Goal: Task Accomplishment & Management: Use online tool/utility

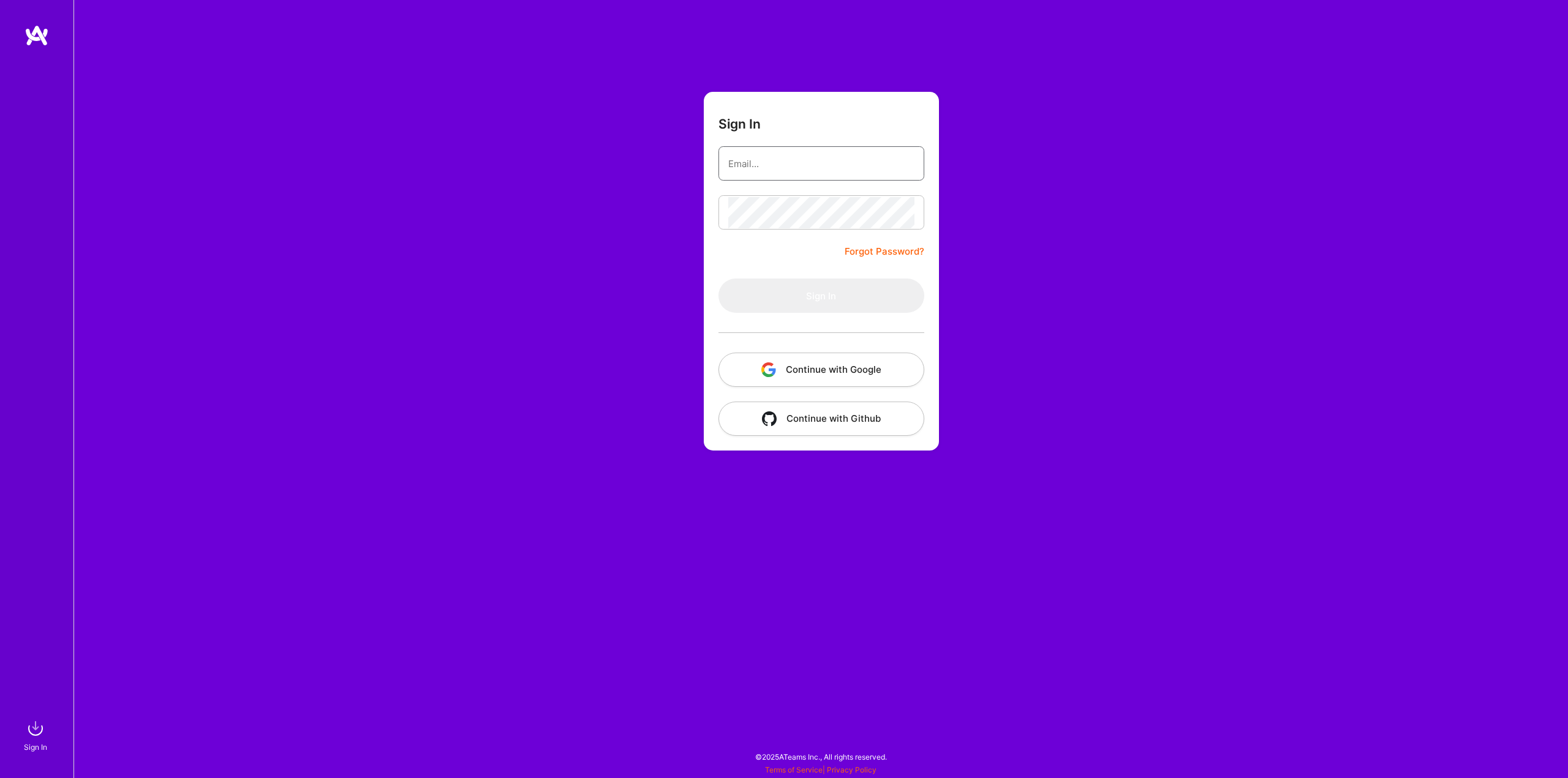
type input "[PERSON_NAME][EMAIL_ADDRESS][PERSON_NAME][DOMAIN_NAME]"
click at [826, 290] on button "Sign In" at bounding box center [821, 295] width 206 height 34
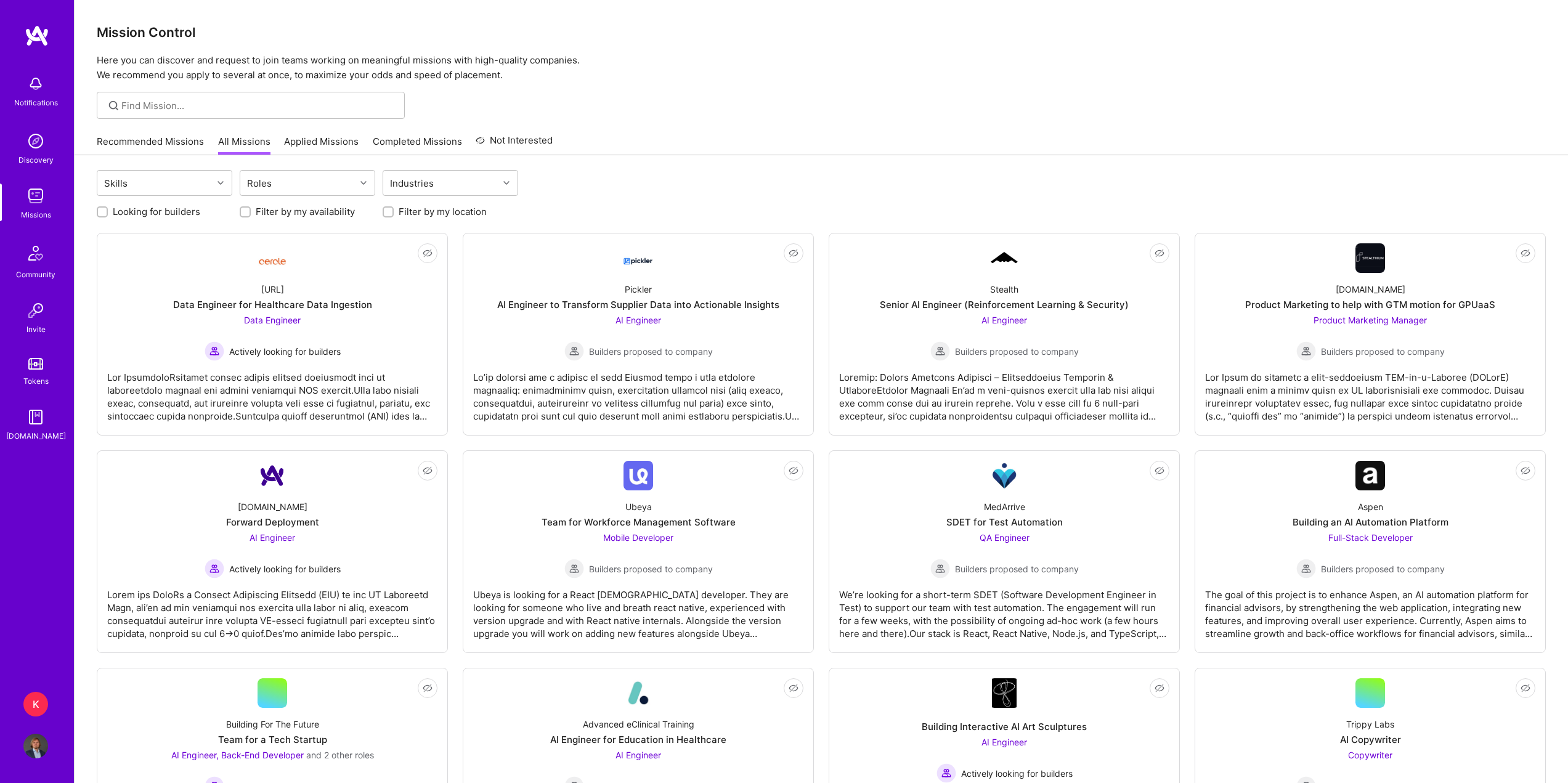
click at [140, 144] on link "Recommended Missions" at bounding box center [150, 145] width 107 height 20
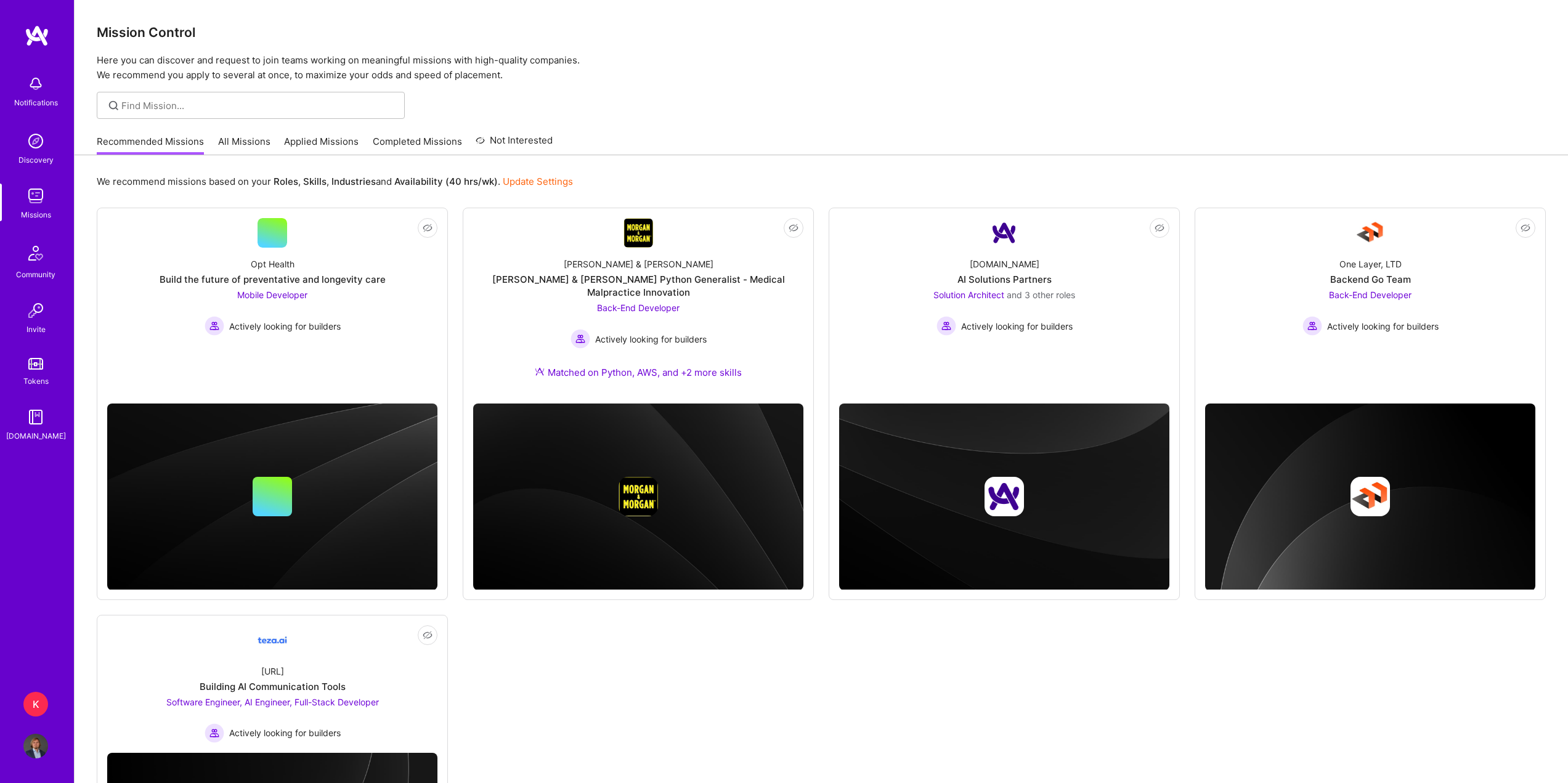
click at [36, 152] on img at bounding box center [36, 141] width 25 height 25
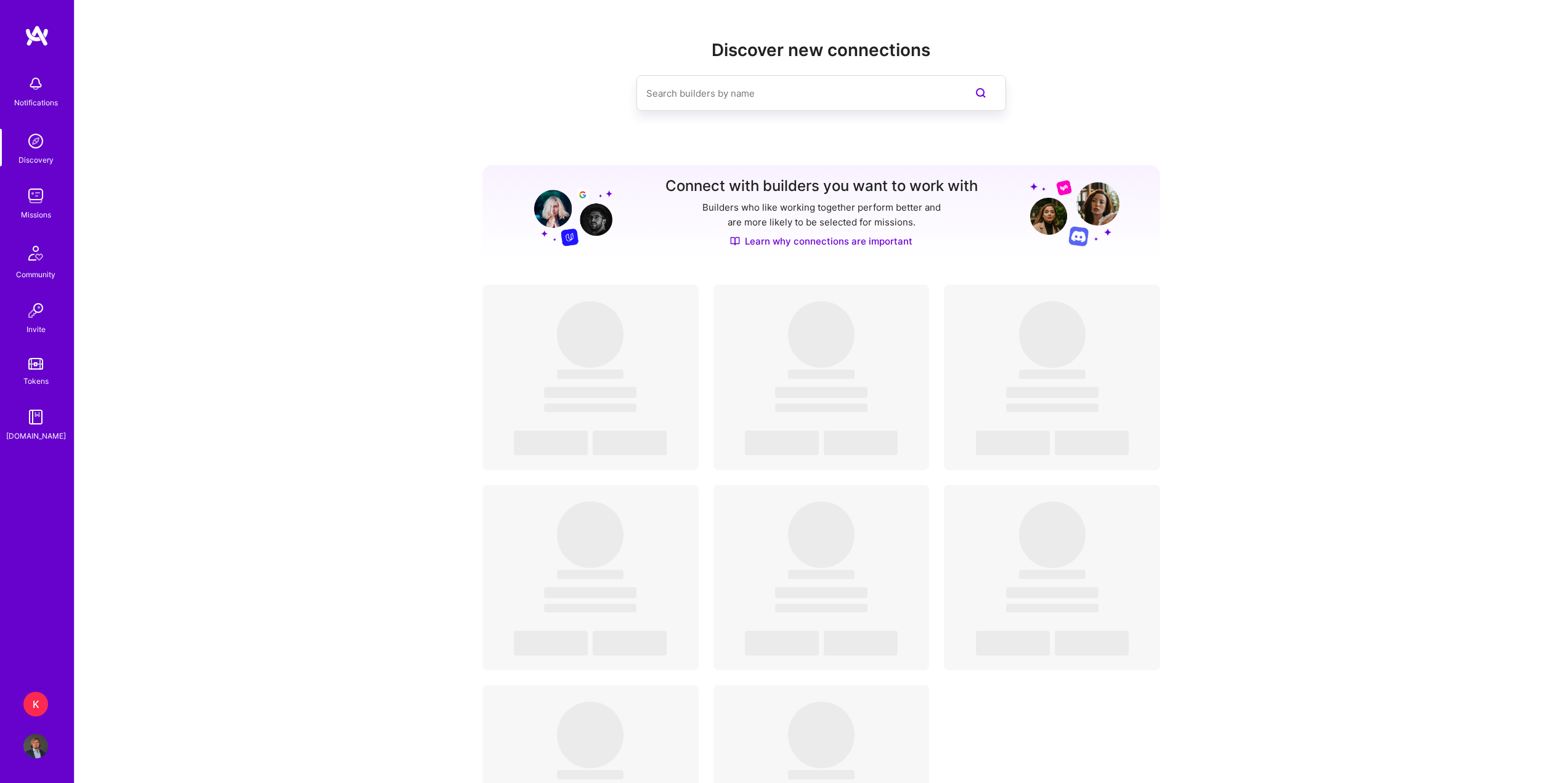
click at [41, 703] on div "K" at bounding box center [36, 704] width 25 height 25
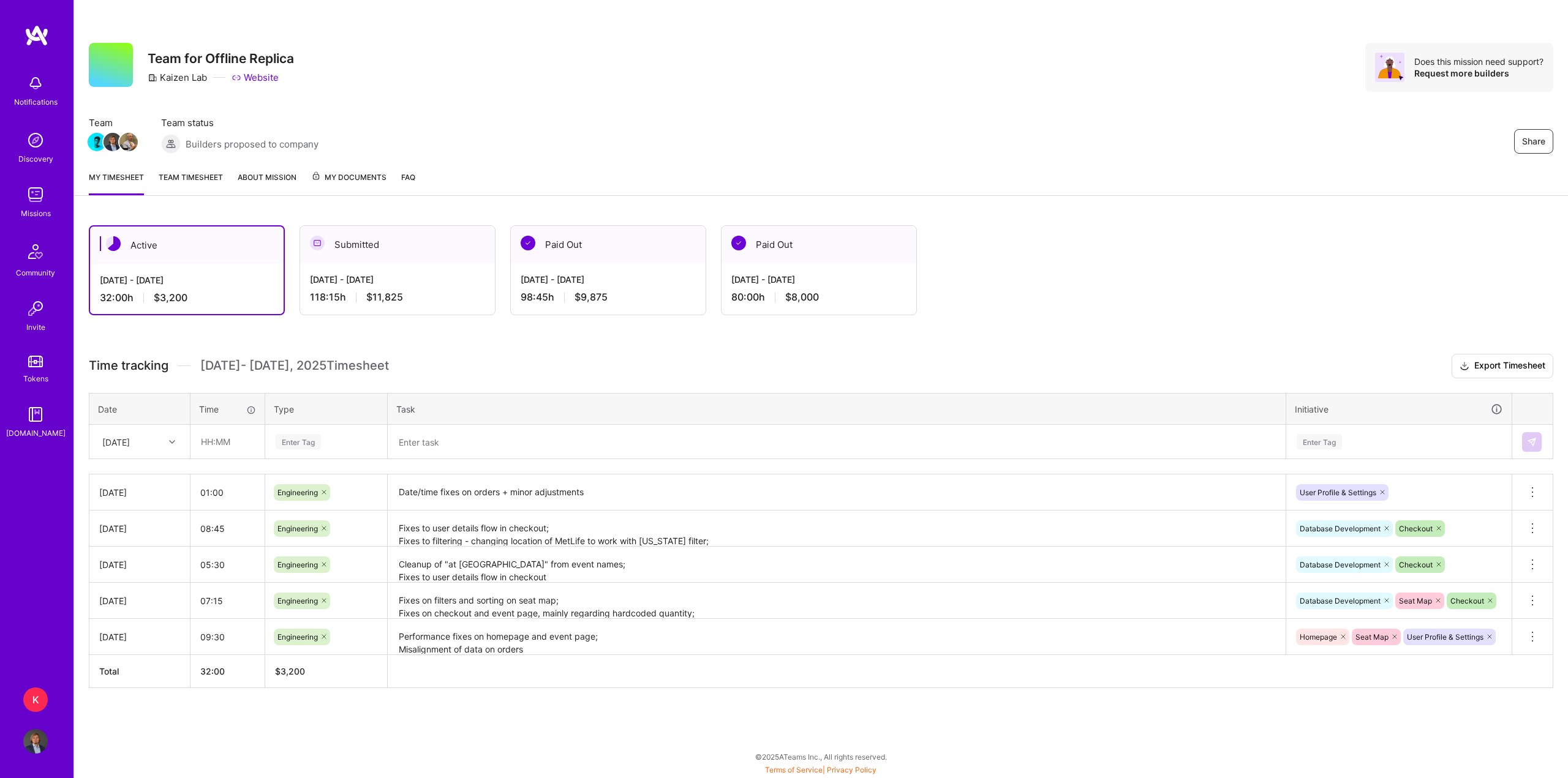
click at [429, 270] on div "[DATE] - [DATE] 118:15 h $11,825" at bounding box center [398, 288] width 195 height 50
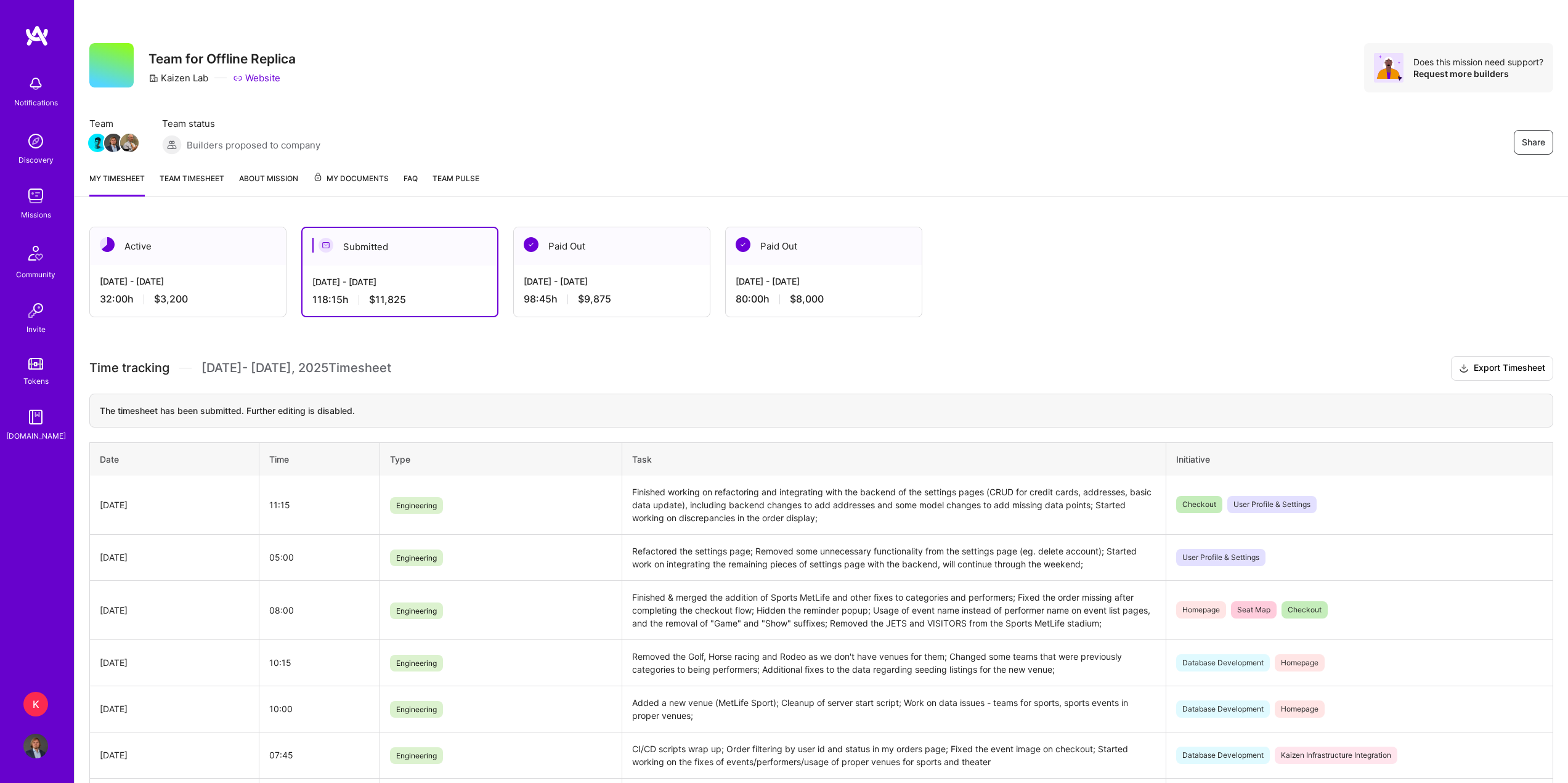
click at [200, 297] on div "32:00 h $3,200" at bounding box center [188, 299] width 176 height 13
